Goal: Obtain resource: Download file/media

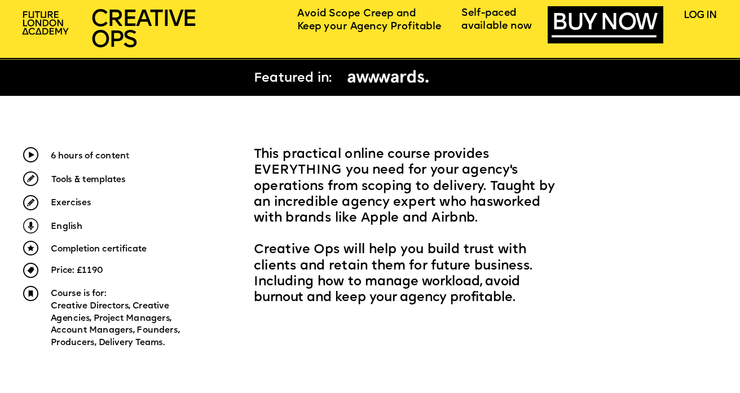
drag, startPoint x: 425, startPoint y: 245, endPoint x: 440, endPoint y: 293, distance: 50.3
click at [440, 293] on p "Creative Ops will help you build trust with clients and retain them for future …" at bounding box center [412, 275] width 316 height 64
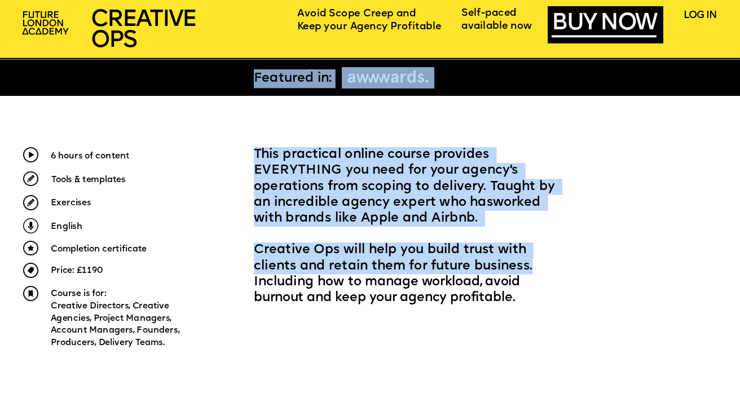
drag, startPoint x: 483, startPoint y: 266, endPoint x: 483, endPoint y: 306, distance: 40.6
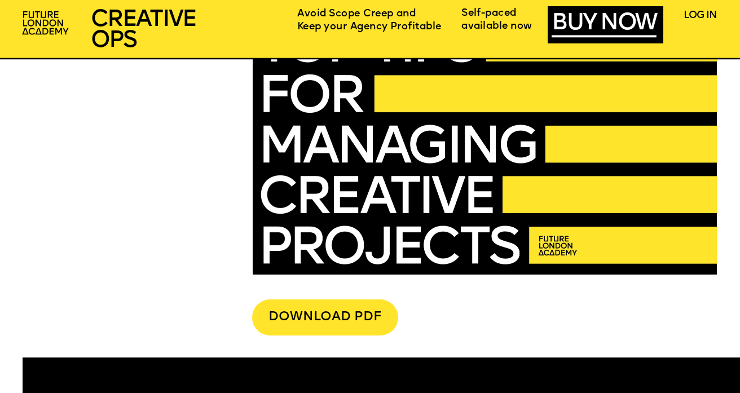
scroll to position [2555, 0]
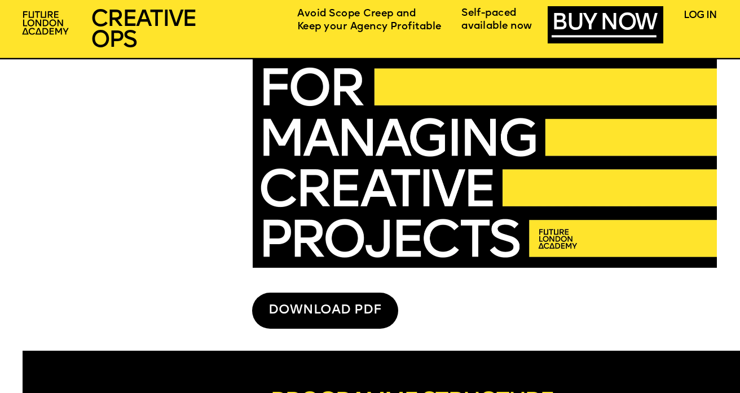
click at [333, 310] on div "DOWNLOAD PDF" at bounding box center [325, 311] width 146 height 36
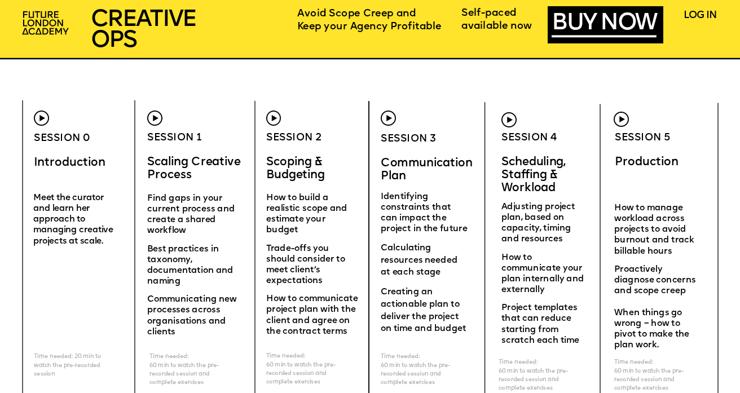
scroll to position [2966, 0]
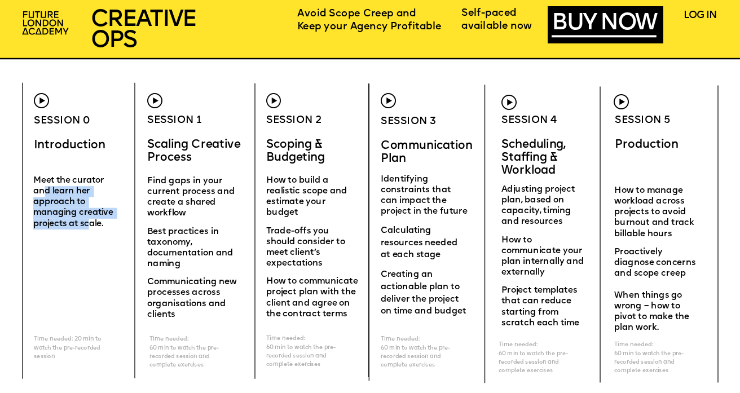
drag, startPoint x: 42, startPoint y: 186, endPoint x: 90, endPoint y: 228, distance: 63.6
click at [90, 228] on p "and learn her approach to managing creative projects at scale." at bounding box center [79, 207] width 92 height 43
click at [90, 228] on span "and learn her approach to managing creative projects at scale." at bounding box center [74, 207] width 82 height 41
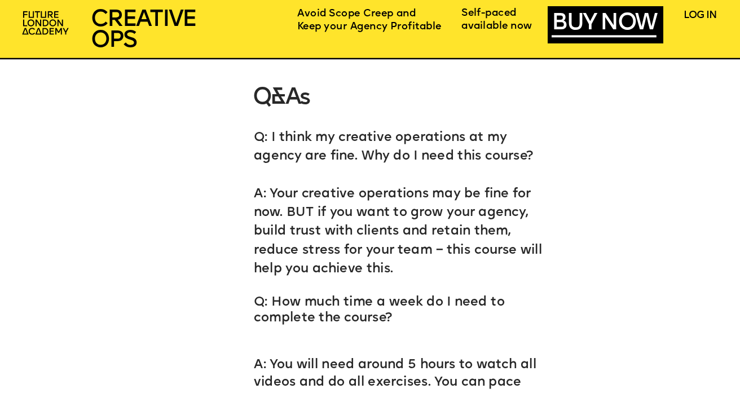
scroll to position [4919, 0]
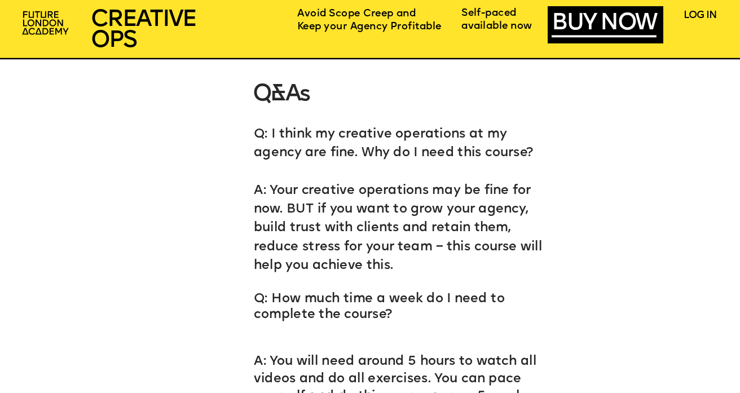
drag, startPoint x: 362, startPoint y: 149, endPoint x: 456, endPoint y: 276, distance: 157.2
click at [456, 276] on p "‍" at bounding box center [403, 283] width 299 height 16
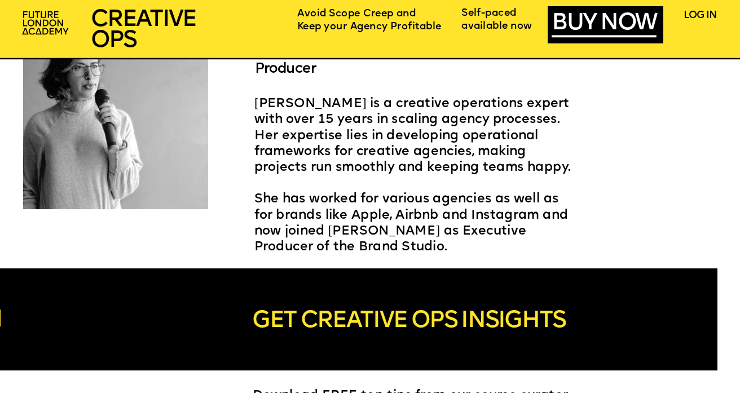
scroll to position [2426, 0]
